Goal: Communication & Community: Connect with others

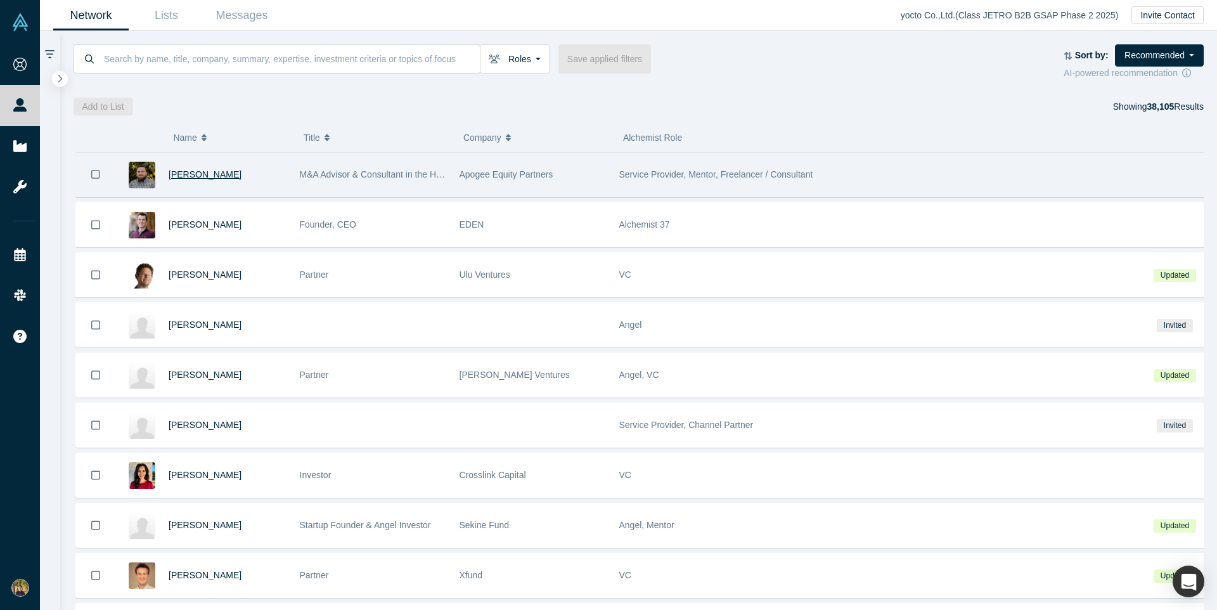
click at [204, 174] on span "[PERSON_NAME]" at bounding box center [205, 174] width 73 height 10
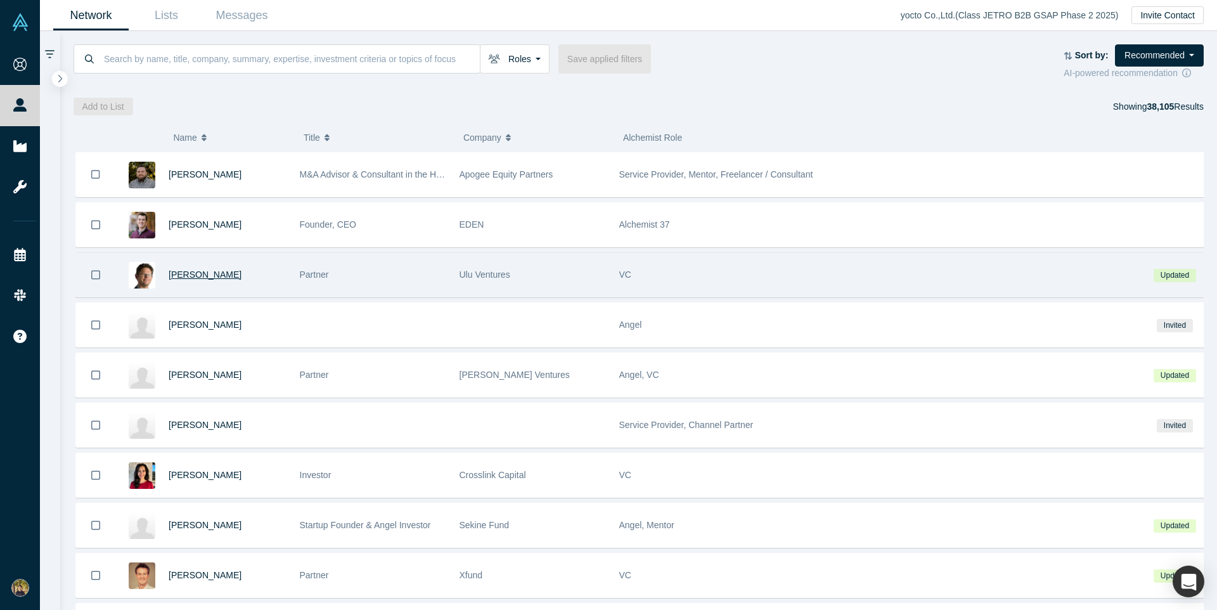
click at [191, 275] on span "[PERSON_NAME]" at bounding box center [205, 274] width 73 height 10
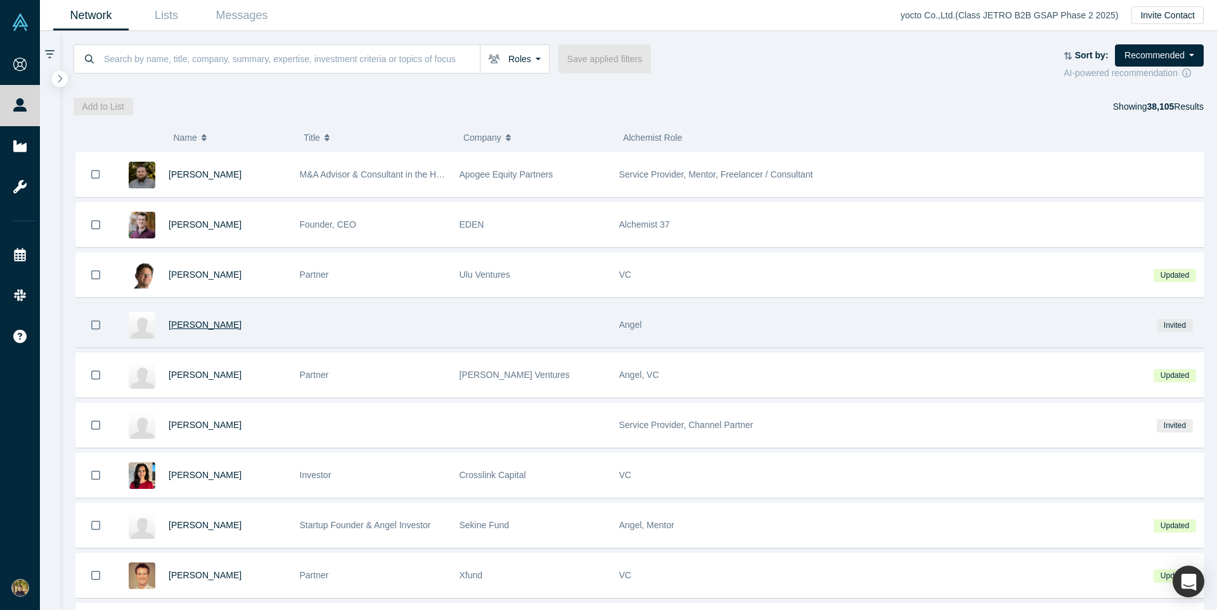
click at [207, 325] on span "[PERSON_NAME]" at bounding box center [205, 325] width 73 height 10
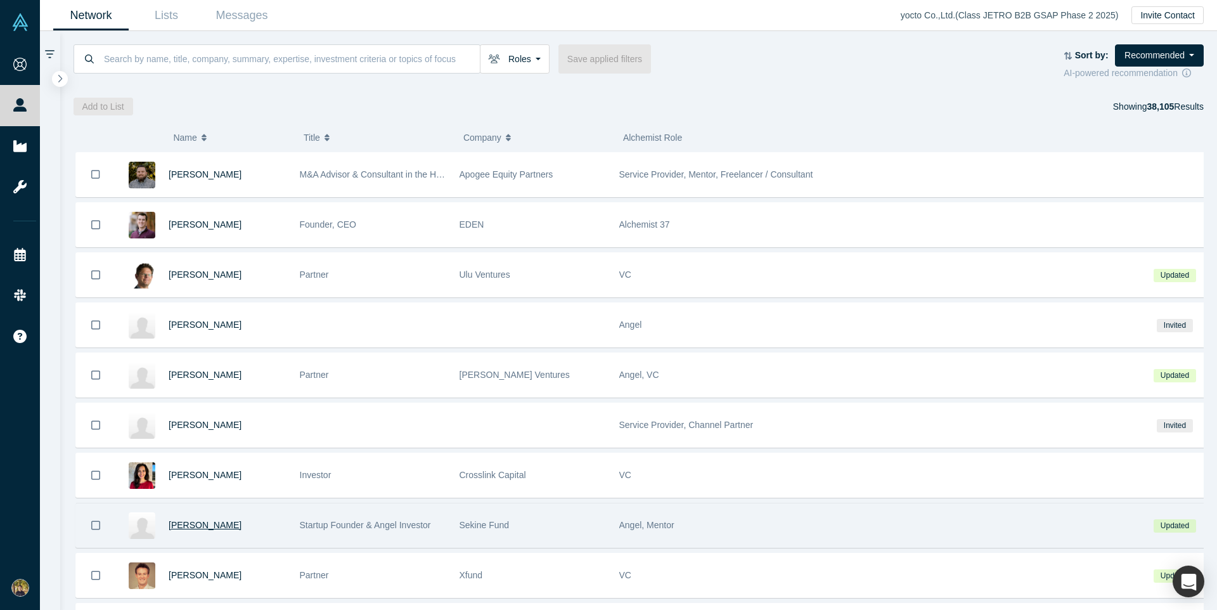
click at [195, 525] on span "[PERSON_NAME]" at bounding box center [205, 525] width 73 height 10
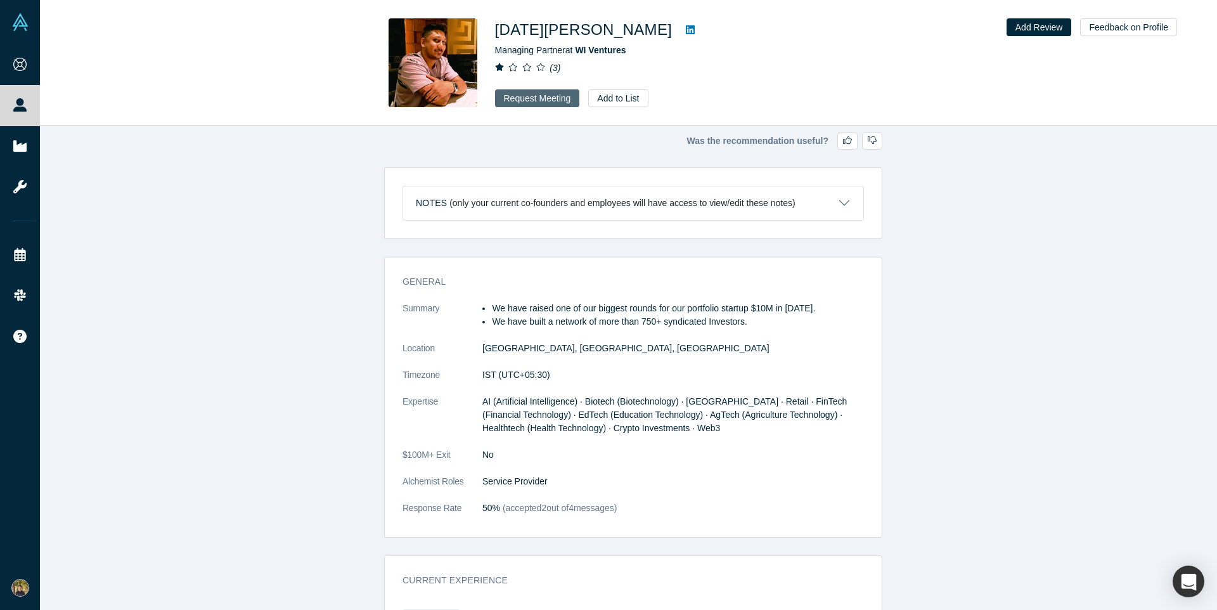
click at [535, 98] on button "Request Meeting" at bounding box center [537, 98] width 85 height 18
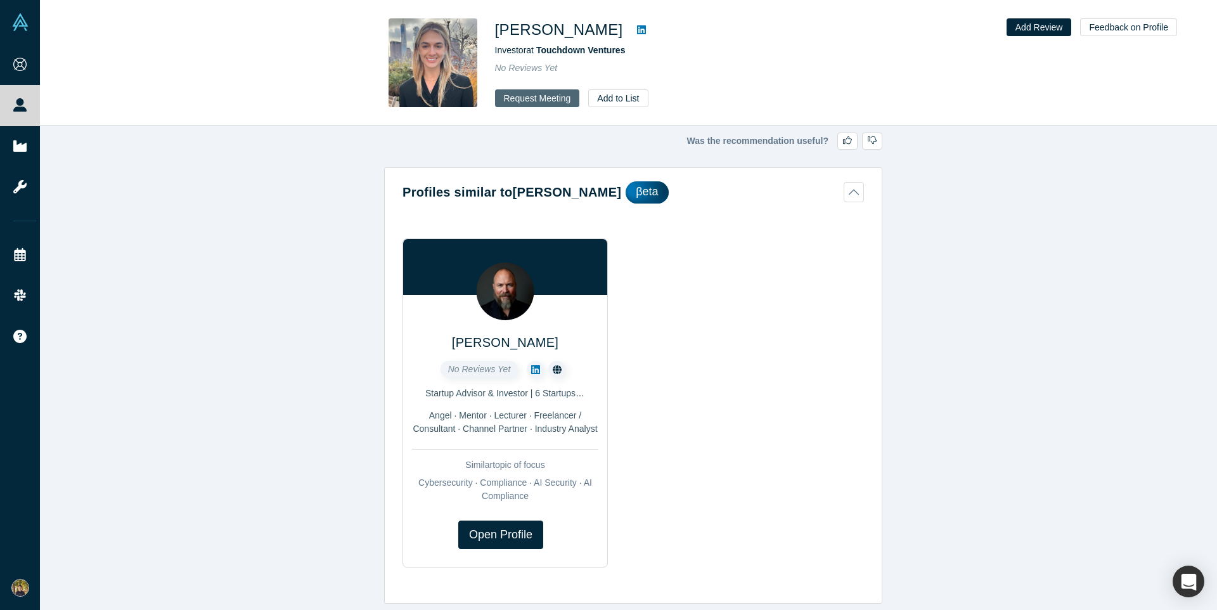
click at [535, 98] on button "Request Meeting" at bounding box center [537, 98] width 85 height 18
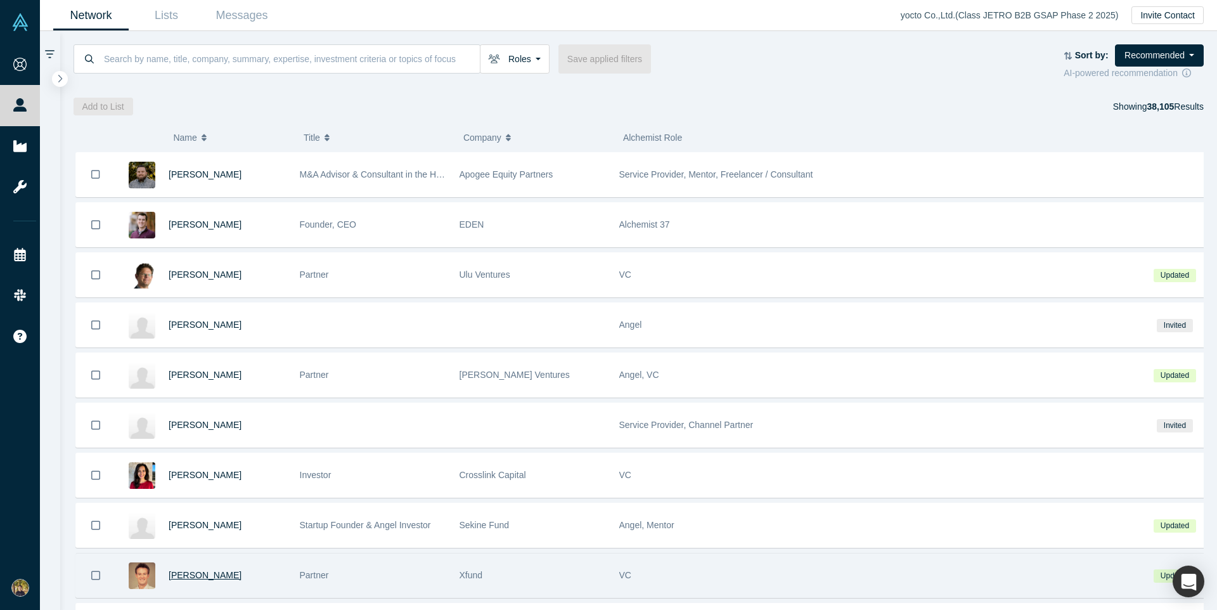
click at [201, 575] on span "Brandon Farwell" at bounding box center [205, 575] width 73 height 10
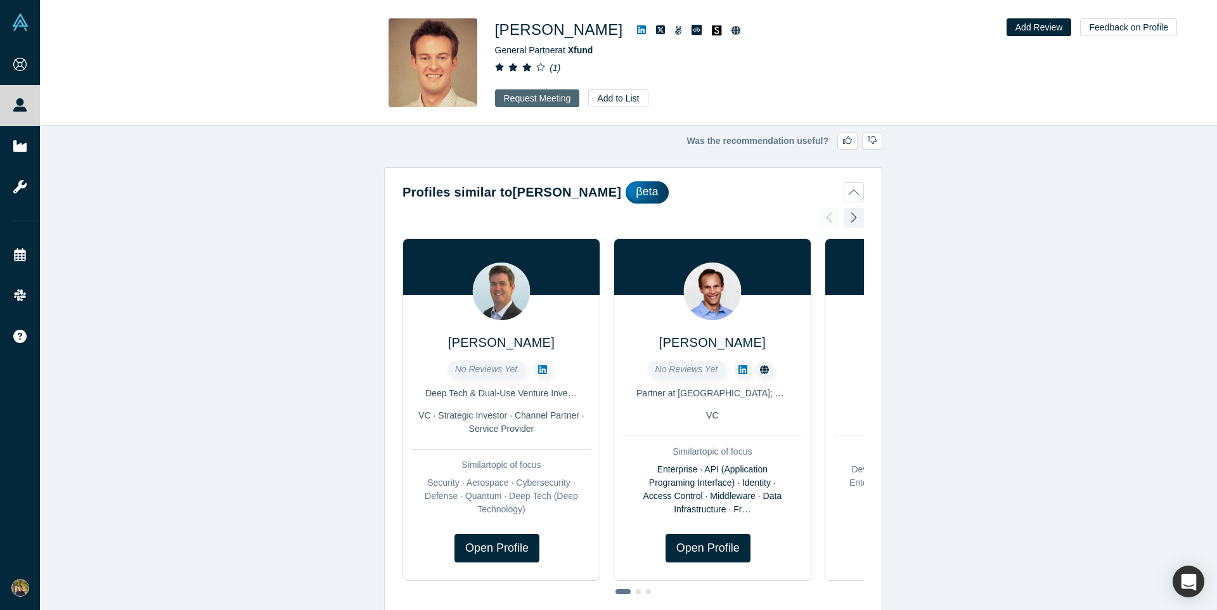
click at [535, 98] on button "Request Meeting" at bounding box center [537, 98] width 85 height 18
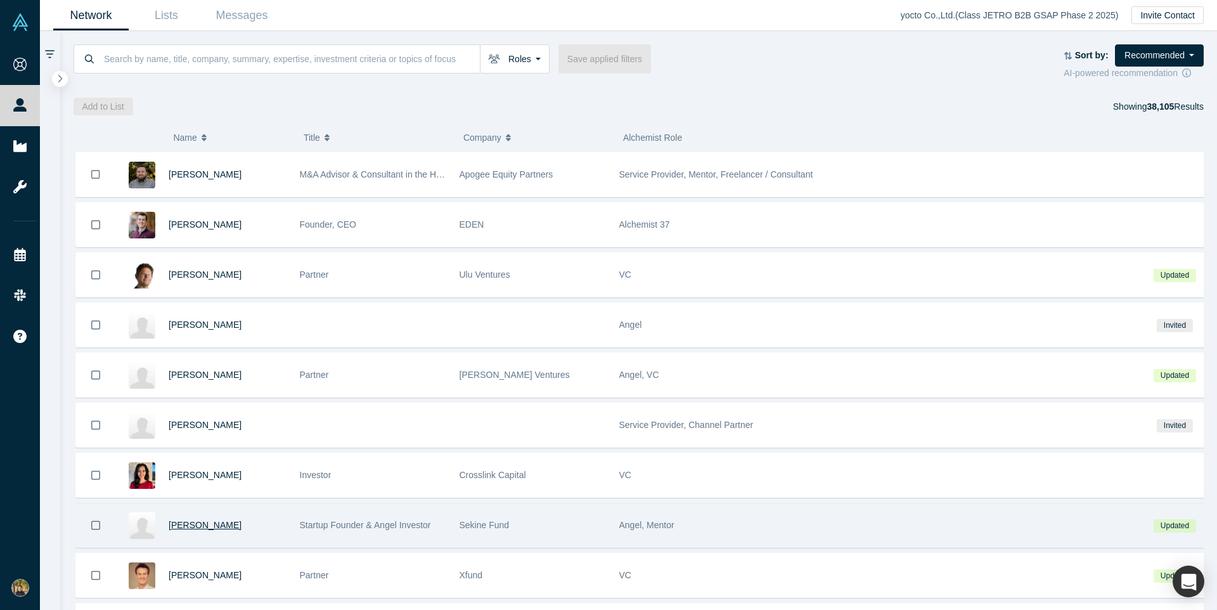
click at [195, 525] on span "[PERSON_NAME]" at bounding box center [205, 525] width 73 height 10
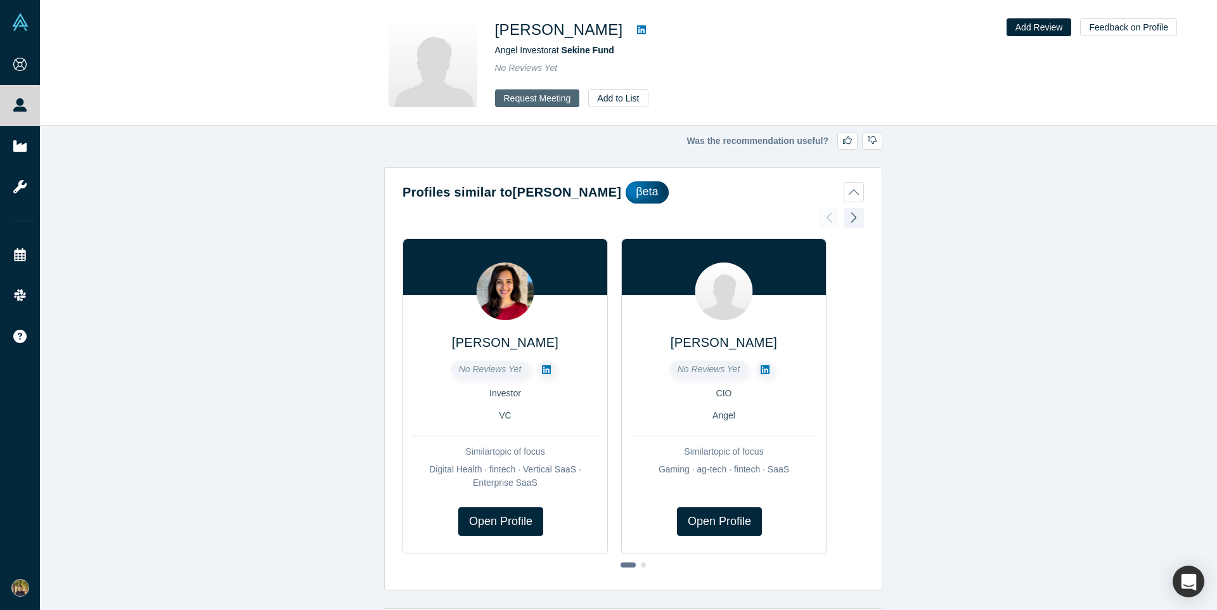
click at [535, 98] on button "Request Meeting" at bounding box center [537, 98] width 85 height 18
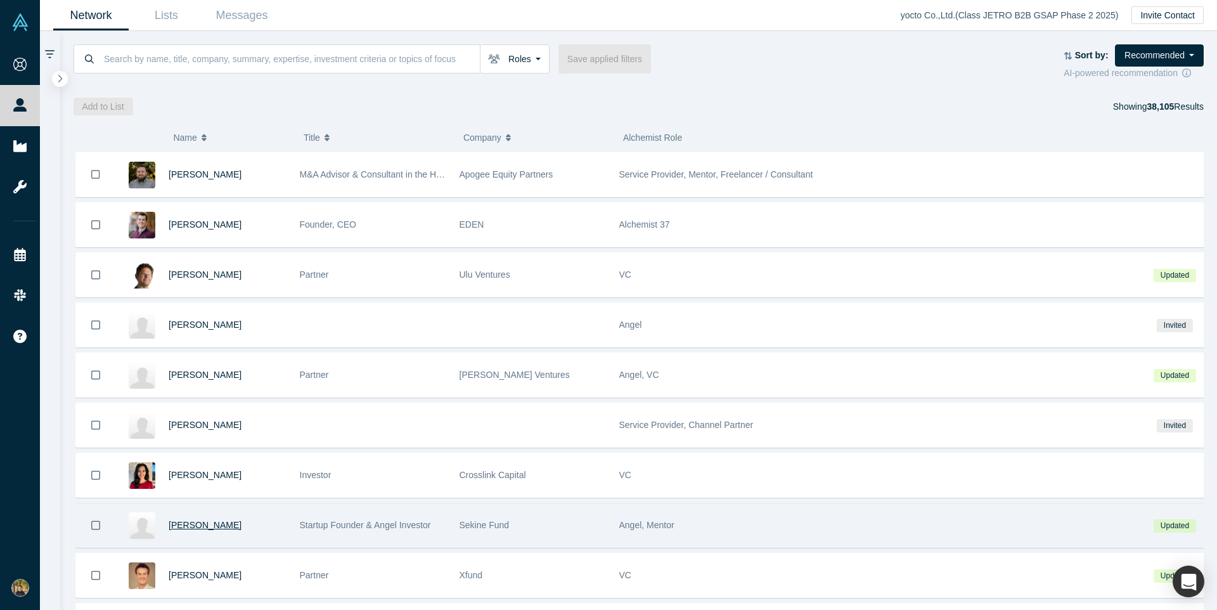
click at [195, 525] on span "[PERSON_NAME]" at bounding box center [205, 525] width 73 height 10
